Goal: Task Accomplishment & Management: Use online tool/utility

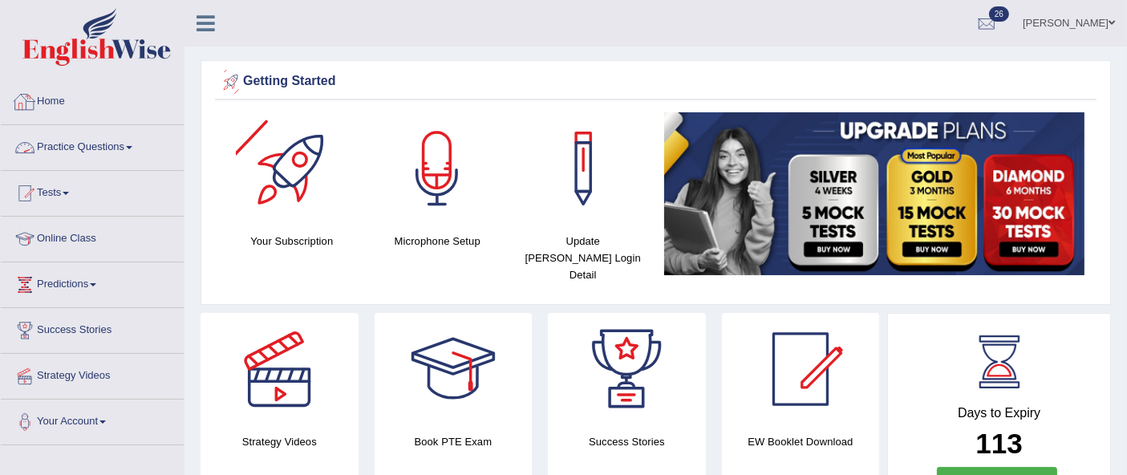
drag, startPoint x: 120, startPoint y: 148, endPoint x: 132, endPoint y: 146, distance: 12.9
click at [121, 148] on link "Practice Questions" at bounding box center [92, 145] width 183 height 40
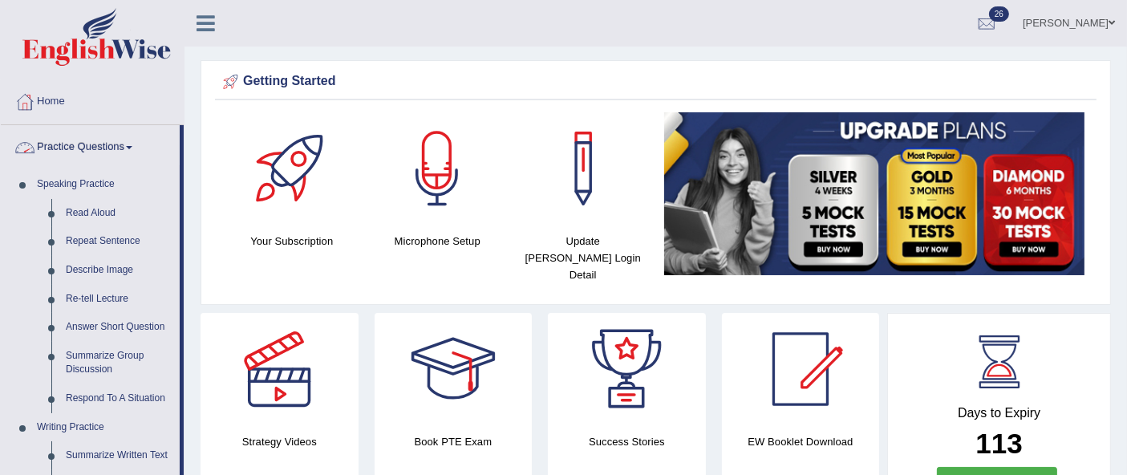
click at [89, 145] on link "Practice Questions" at bounding box center [90, 145] width 179 height 40
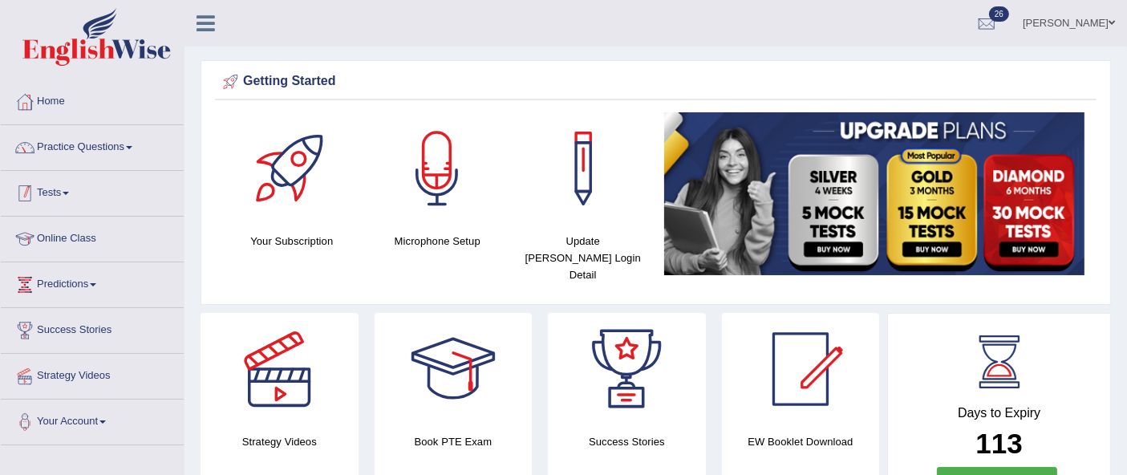
click at [82, 193] on link "Tests" at bounding box center [92, 191] width 183 height 40
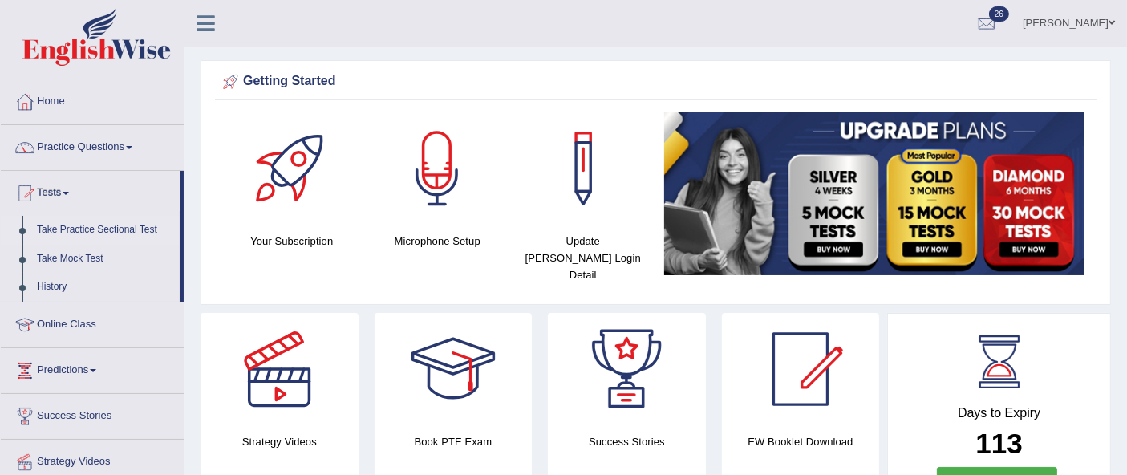
click at [82, 230] on link "Take Practice Sectional Test" at bounding box center [105, 230] width 150 height 29
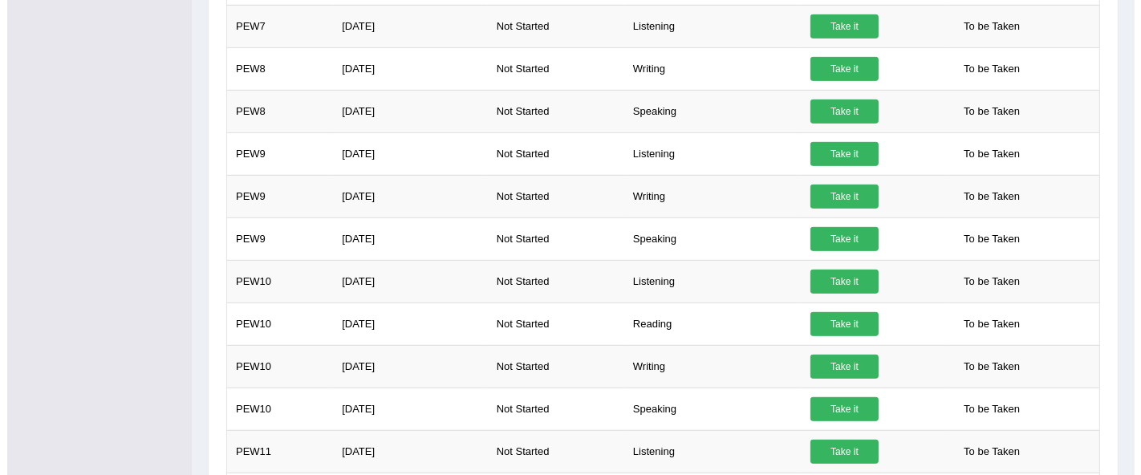
scroll to position [891, 0]
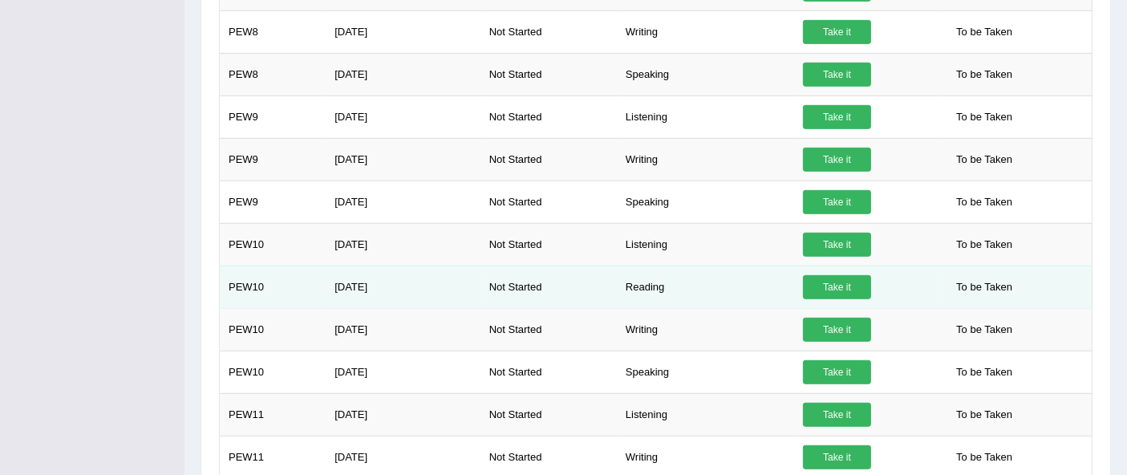
click at [837, 286] on link "Take it" at bounding box center [837, 287] width 68 height 24
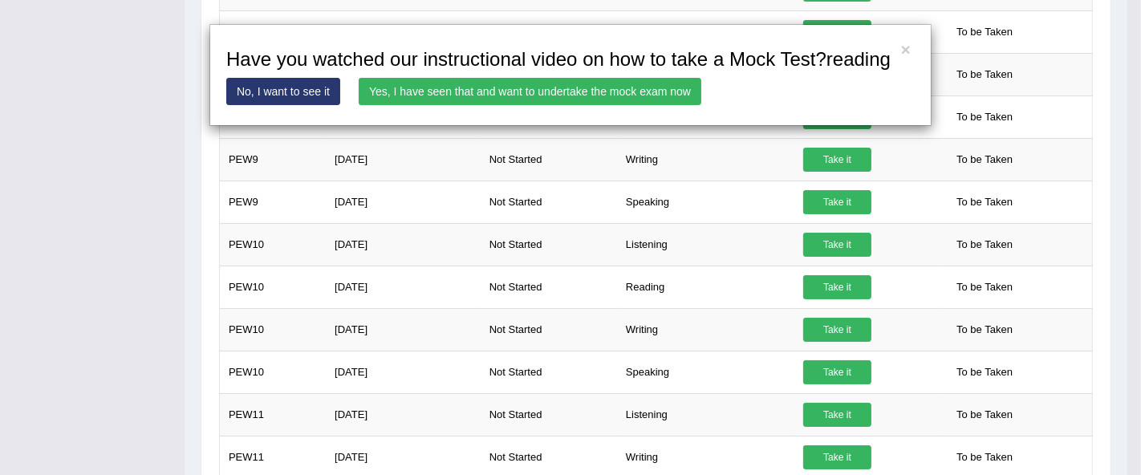
click at [449, 95] on link "Yes, I have seen that and want to undertake the mock exam now" at bounding box center [530, 91] width 343 height 27
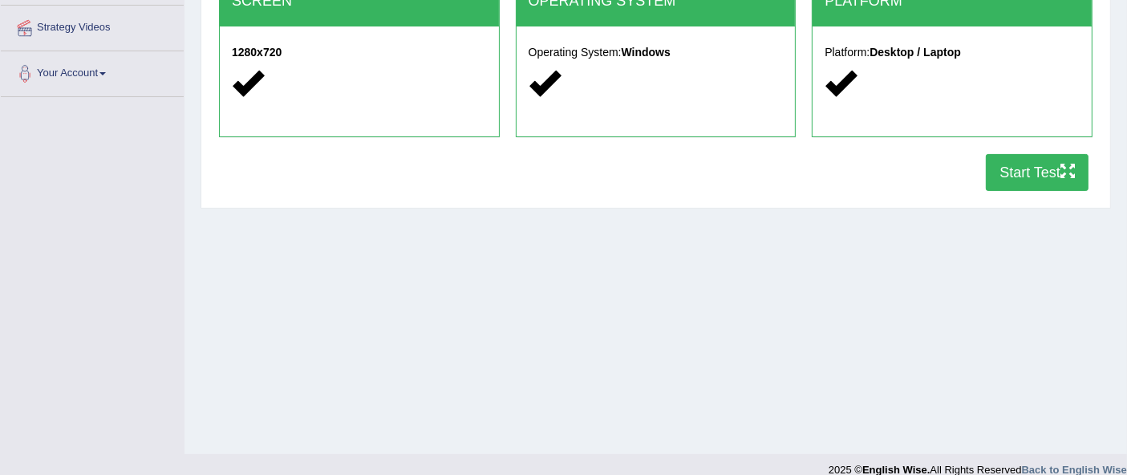
scroll to position [367, 0]
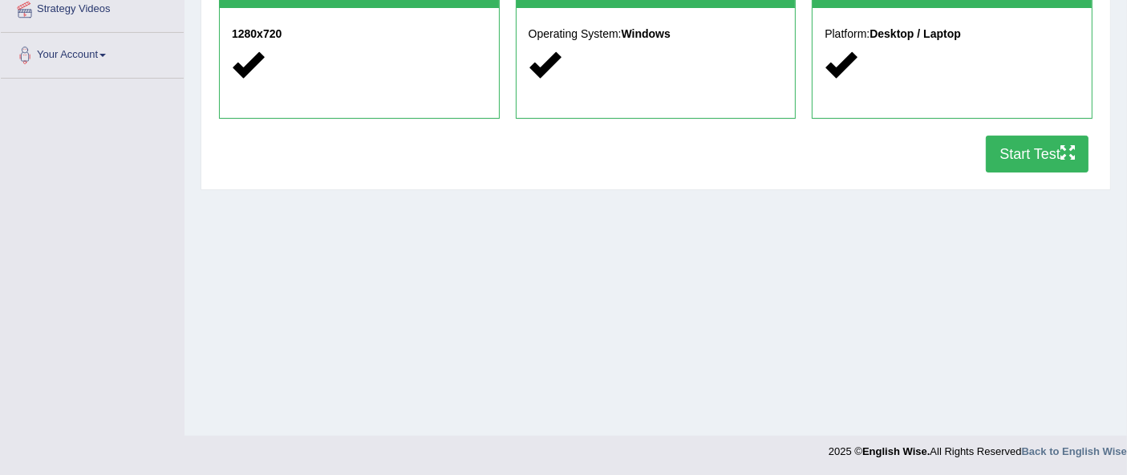
click at [1027, 155] on button "Start Test" at bounding box center [1037, 154] width 103 height 37
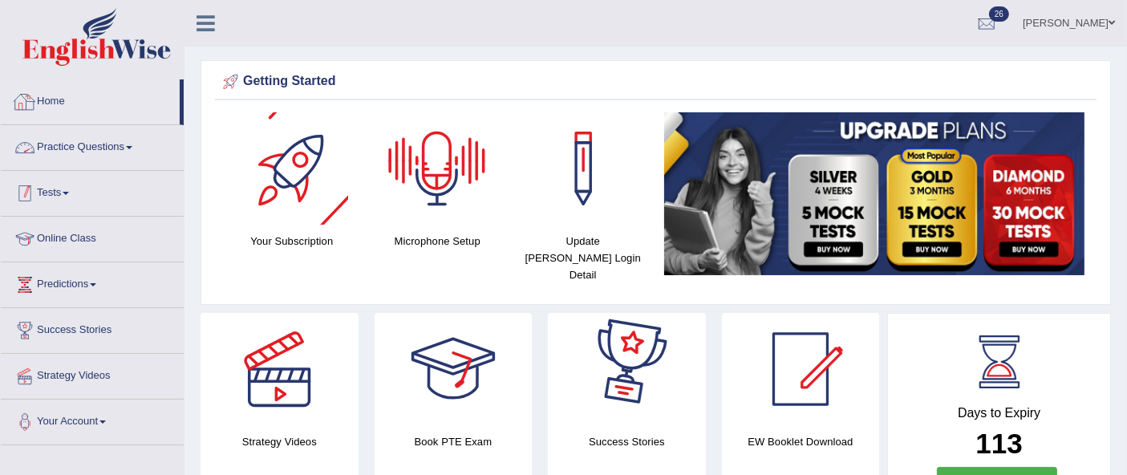
click at [75, 182] on link "Tests" at bounding box center [92, 191] width 183 height 40
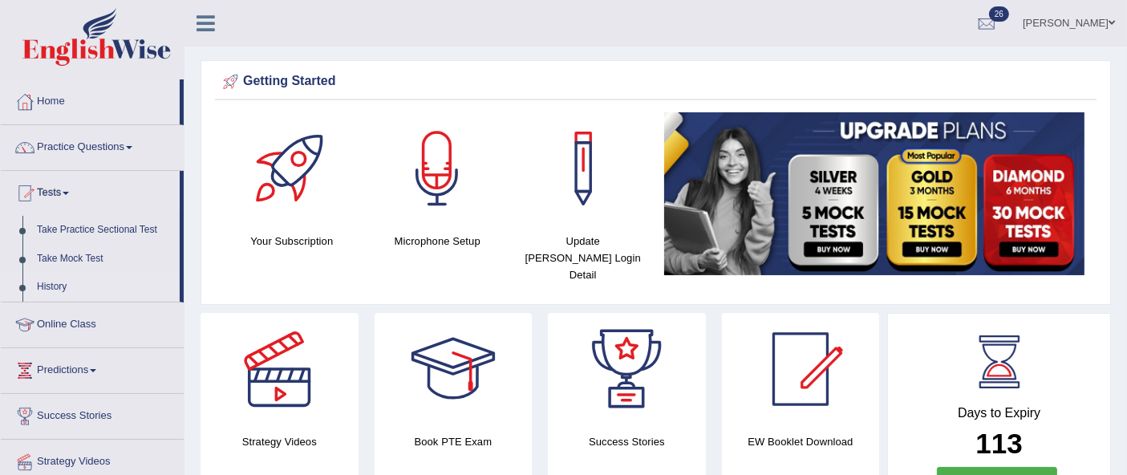
click at [75, 278] on link "History" at bounding box center [105, 287] width 150 height 29
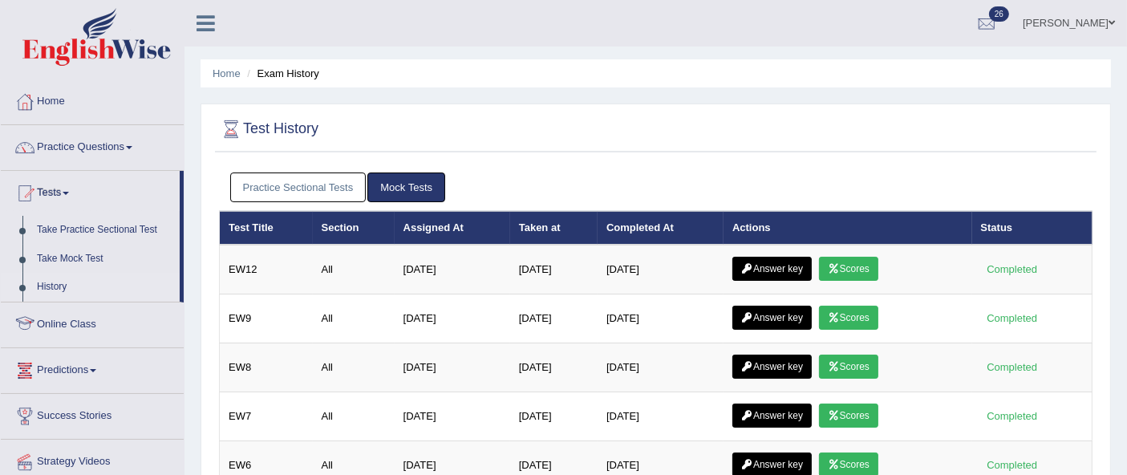
click at [287, 186] on link "Practice Sectional Tests" at bounding box center [298, 187] width 136 height 30
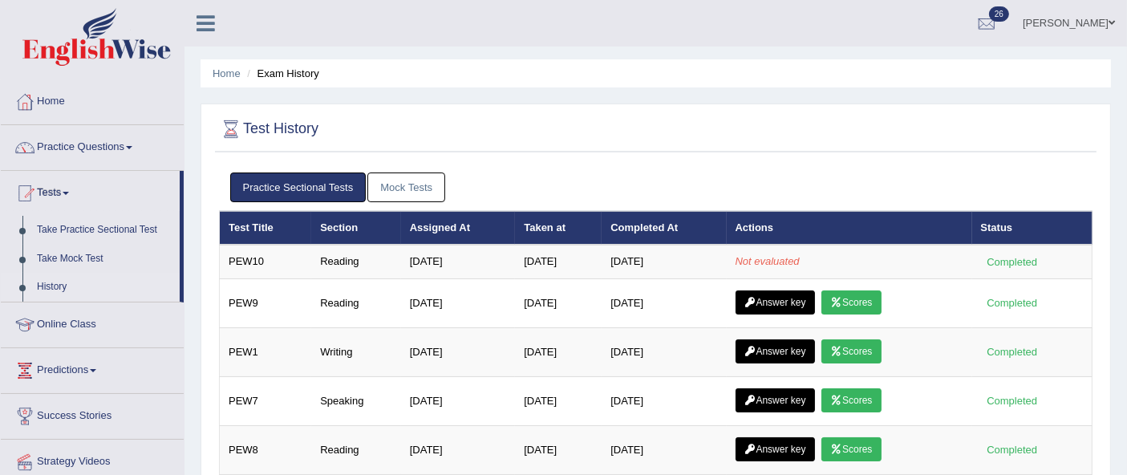
click at [415, 183] on link "Mock Tests" at bounding box center [406, 187] width 78 height 30
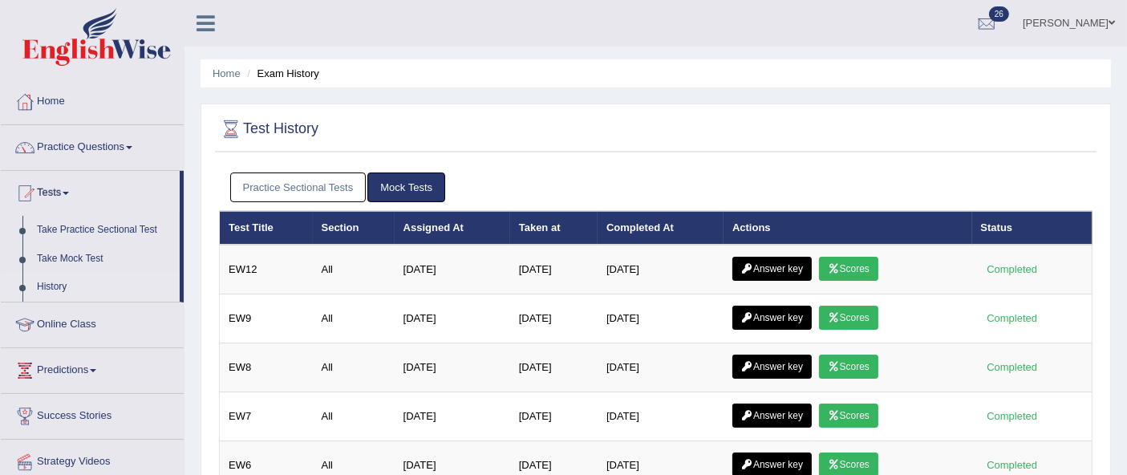
click at [346, 186] on link "Practice Sectional Tests" at bounding box center [298, 187] width 136 height 30
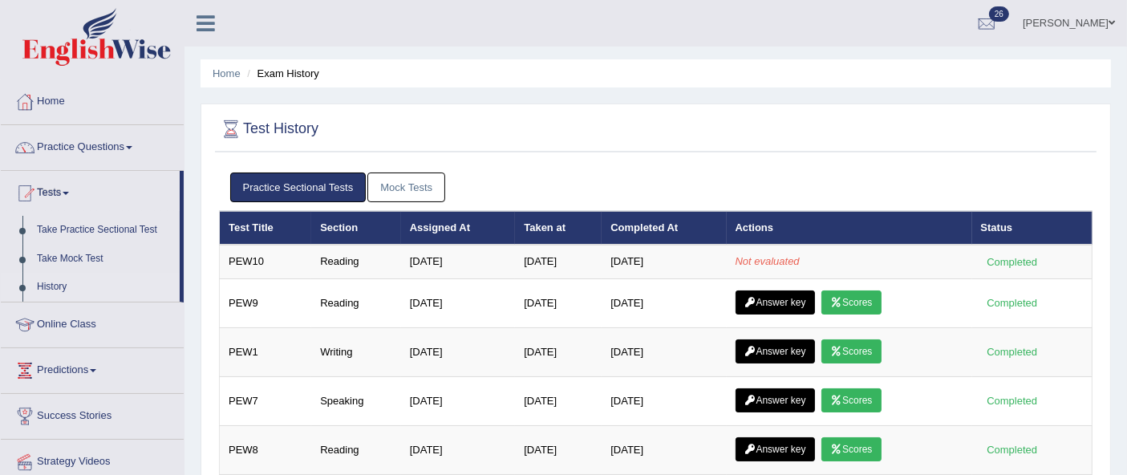
click at [394, 186] on link "Mock Tests" at bounding box center [406, 187] width 78 height 30
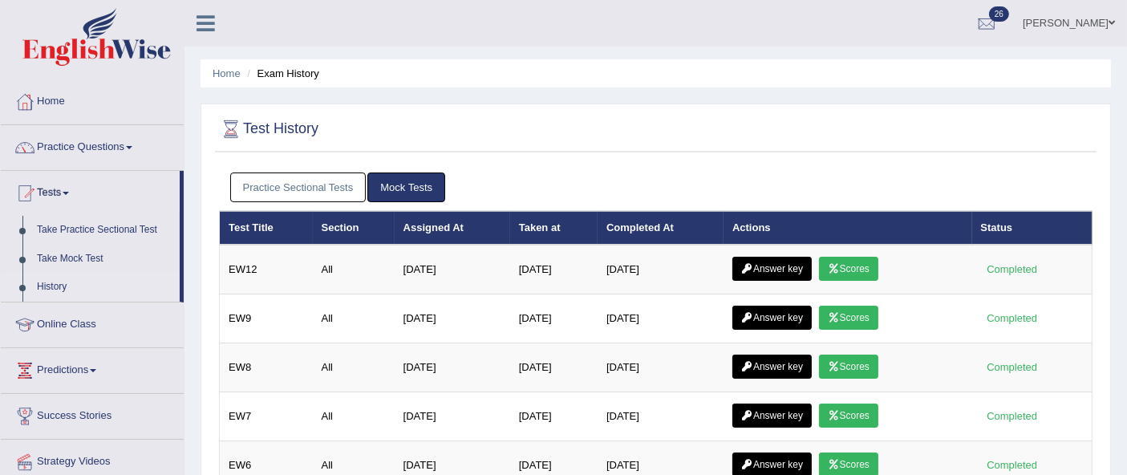
click at [361, 189] on link "Practice Sectional Tests" at bounding box center [298, 187] width 136 height 30
